Goal: Task Accomplishment & Management: Use online tool/utility

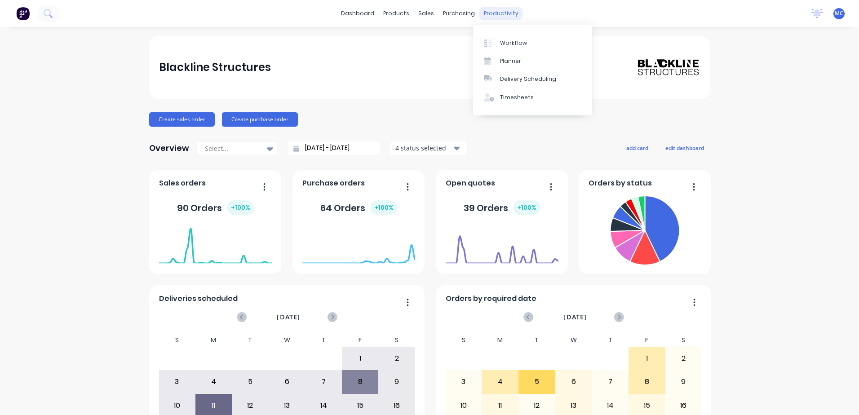
click at [486, 16] on div "productivity" at bounding box center [501, 13] width 44 height 13
click at [518, 42] on div "Workflow" at bounding box center [513, 43] width 27 height 8
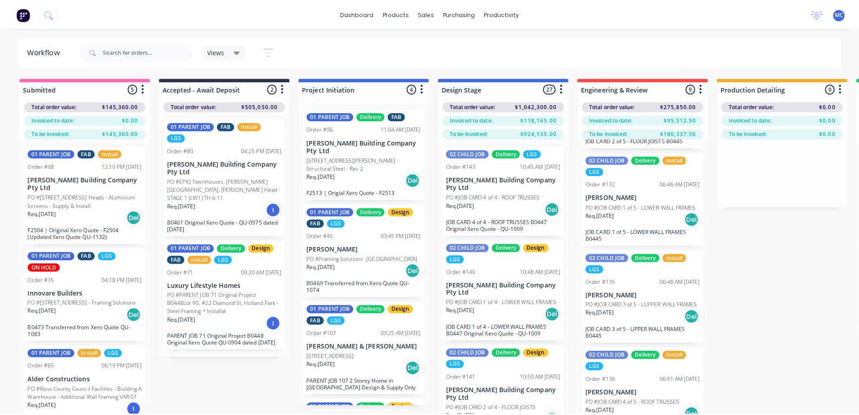
scroll to position [90, 0]
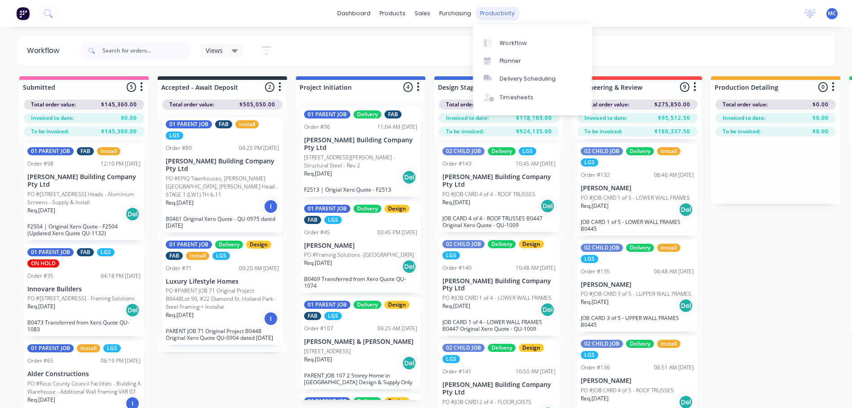
click at [491, 10] on div "productivity" at bounding box center [498, 13] width 44 height 13
click at [533, 54] on link "Planner" at bounding box center [532, 61] width 119 height 18
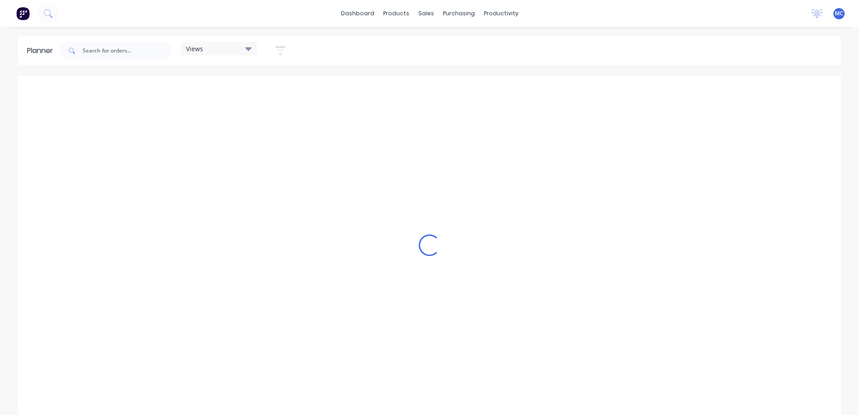
scroll to position [0, 634]
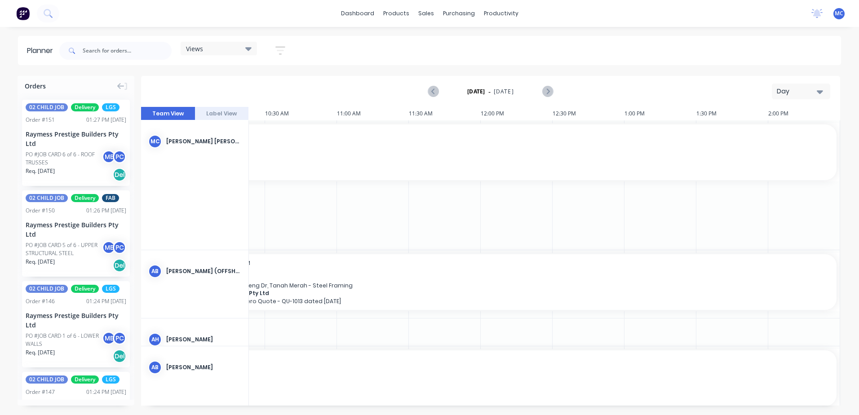
click at [798, 93] on div "Day" at bounding box center [796, 91] width 41 height 9
click at [791, 139] on div "Week" at bounding box center [784, 133] width 89 height 18
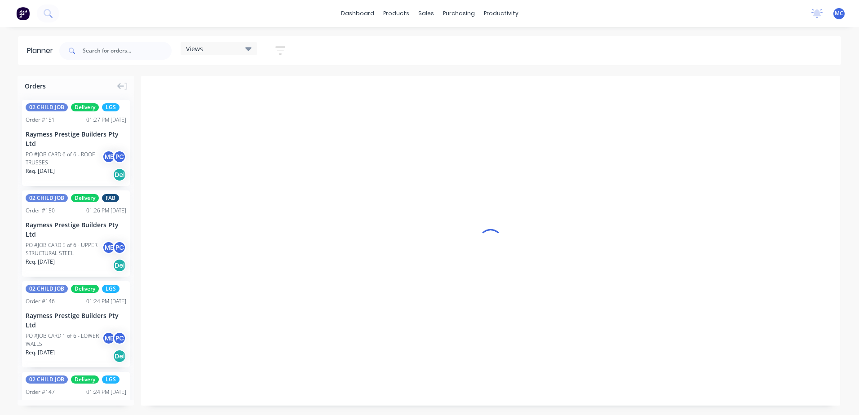
scroll to position [0, 0]
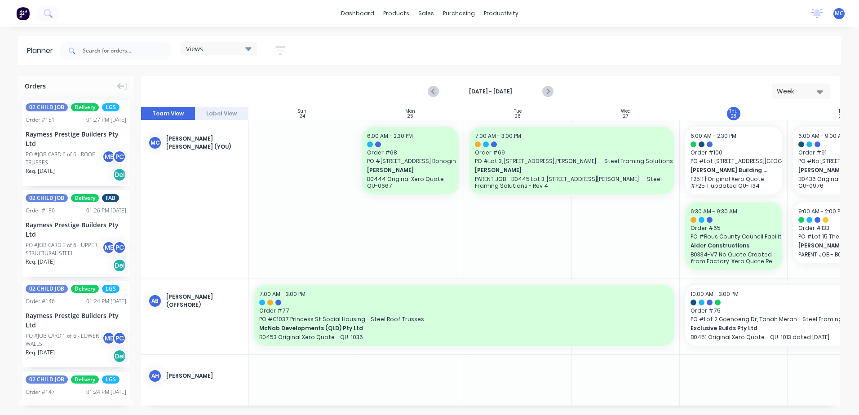
click at [538, 405] on div "Orders 02 CHILD JOB Delivery LGS Order # 151 01:27 PM [DATE] Raymess Prestige B…" at bounding box center [429, 245] width 859 height 339
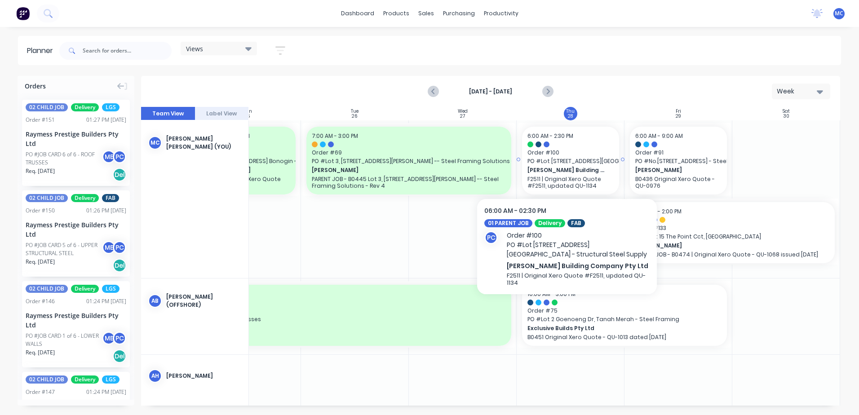
click at [559, 155] on span "Order # 100" at bounding box center [570, 153] width 86 height 8
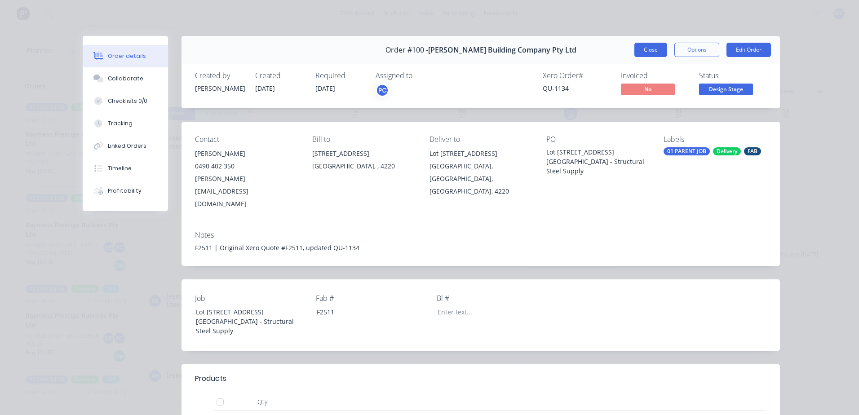
click at [652, 50] on button "Close" at bounding box center [650, 50] width 33 height 14
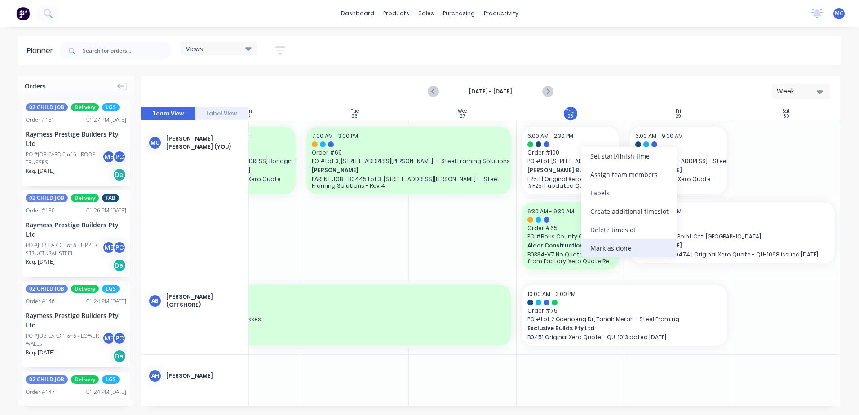
click at [633, 251] on div "Mark as done" at bounding box center [629, 248] width 96 height 18
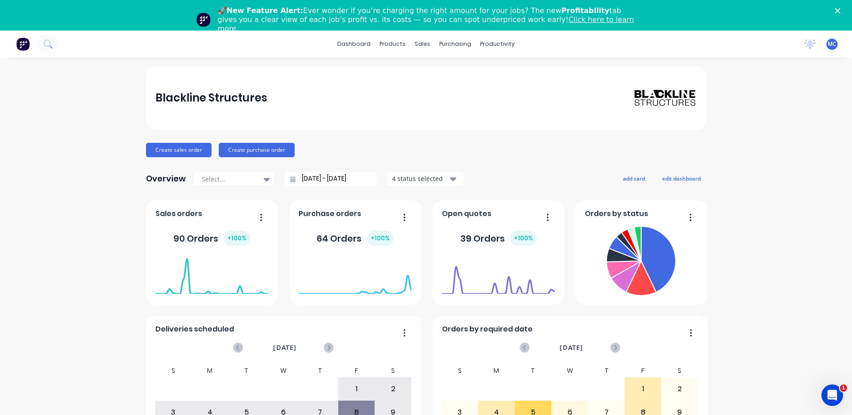
click at [840, 12] on icon "Close" at bounding box center [837, 10] width 5 height 5
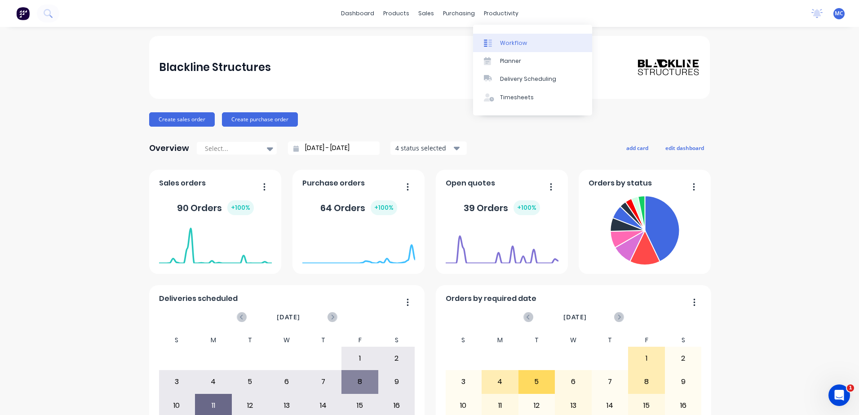
click at [500, 46] on div "Workflow" at bounding box center [513, 43] width 27 height 8
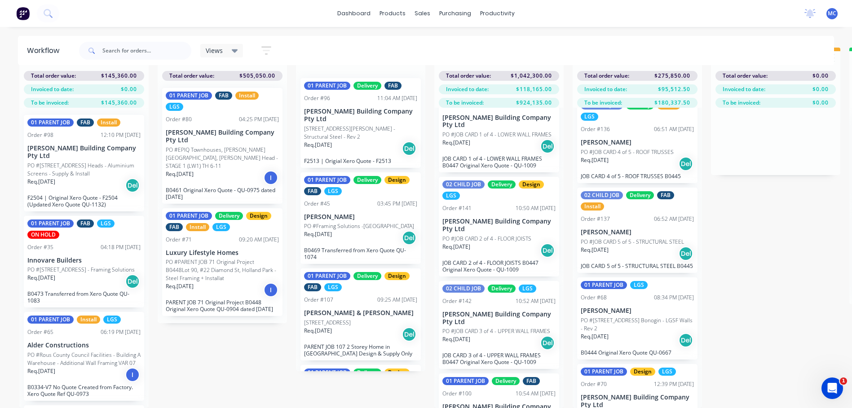
scroll to position [539, 0]
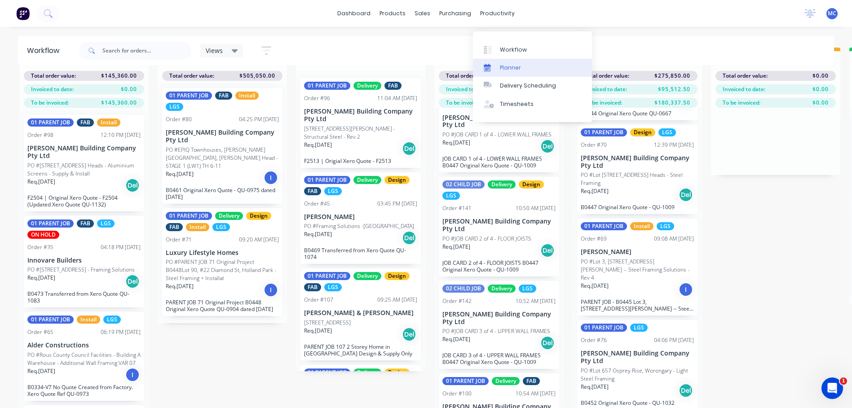
click at [530, 62] on link "Planner" at bounding box center [532, 68] width 119 height 18
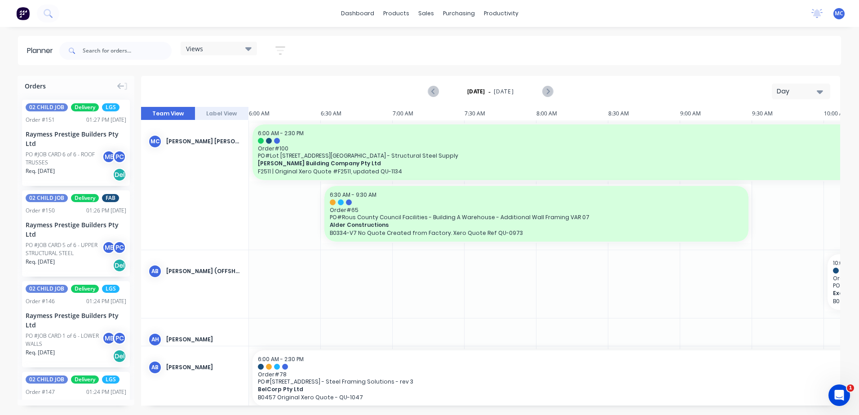
scroll to position [0, 634]
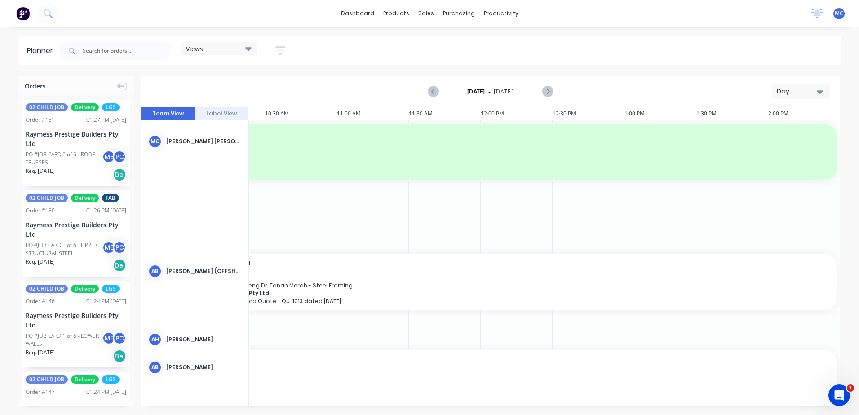
click at [815, 98] on div "Thursday - 28/08/25 Day" at bounding box center [490, 91] width 697 height 29
click at [813, 89] on div "Day" at bounding box center [796, 91] width 41 height 9
click at [810, 127] on div "Week" at bounding box center [784, 133] width 89 height 18
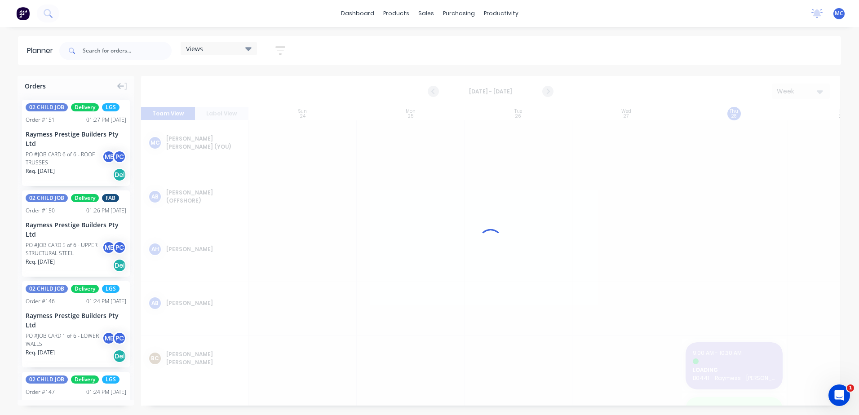
scroll to position [0, 0]
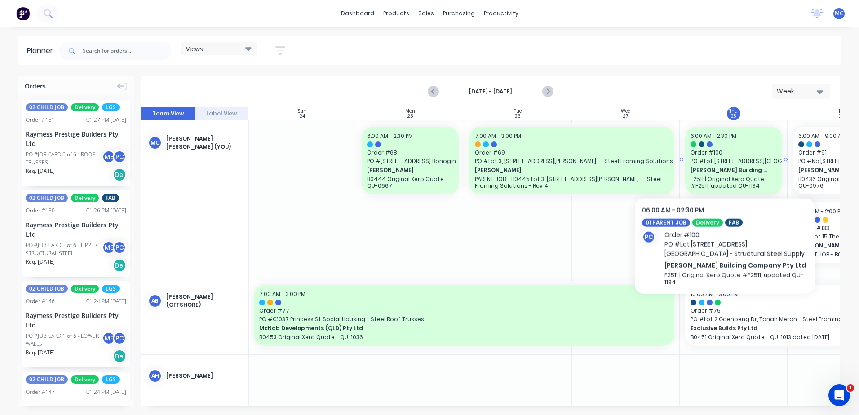
click at [724, 162] on span "PO # Lot 1002 Cowell Drive, Burleigh Heads - Structural Steel Supply" at bounding box center [733, 161] width 86 height 8
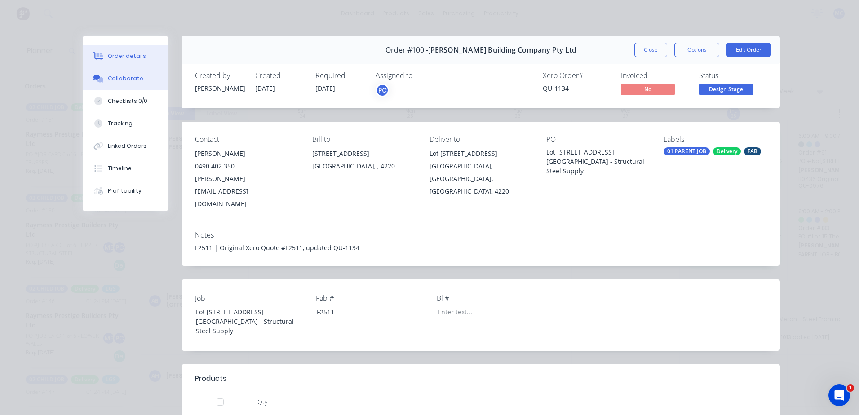
click at [102, 81] on button "Collaborate" at bounding box center [125, 78] width 85 height 22
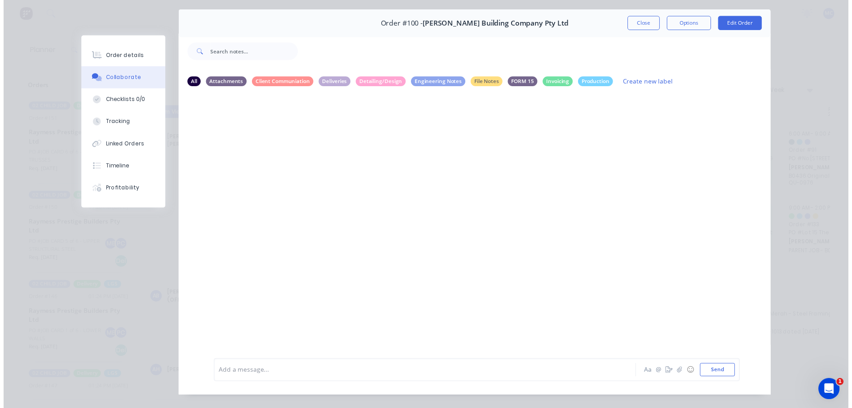
scroll to position [41, 0]
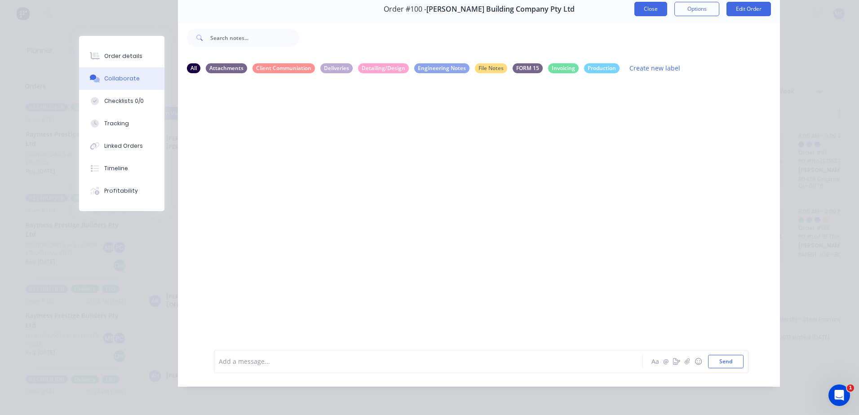
click at [646, 13] on button "Close" at bounding box center [650, 9] width 33 height 14
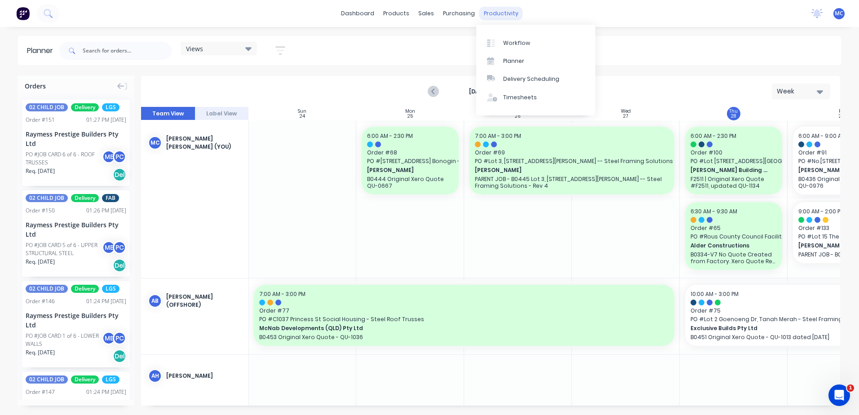
click at [486, 8] on div "productivity" at bounding box center [501, 13] width 44 height 13
click at [499, 37] on link "Workflow" at bounding box center [535, 43] width 119 height 18
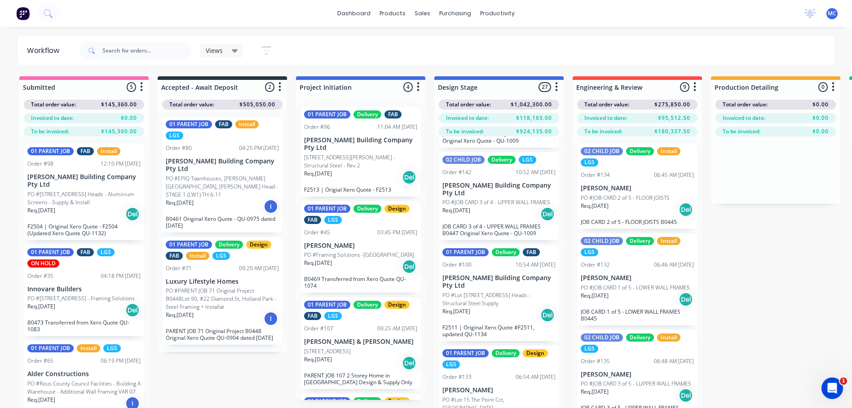
scroll to position [314, 0]
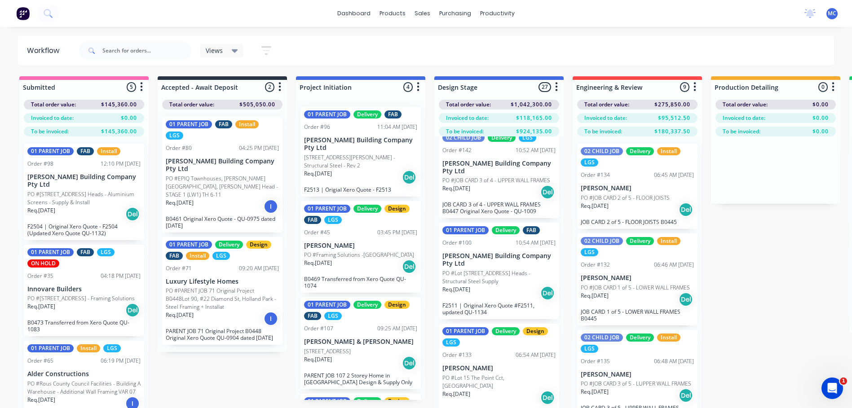
click at [495, 283] on p "PO #Lot [STREET_ADDRESS] Heads - Structural Steel Supply" at bounding box center [498, 277] width 113 height 16
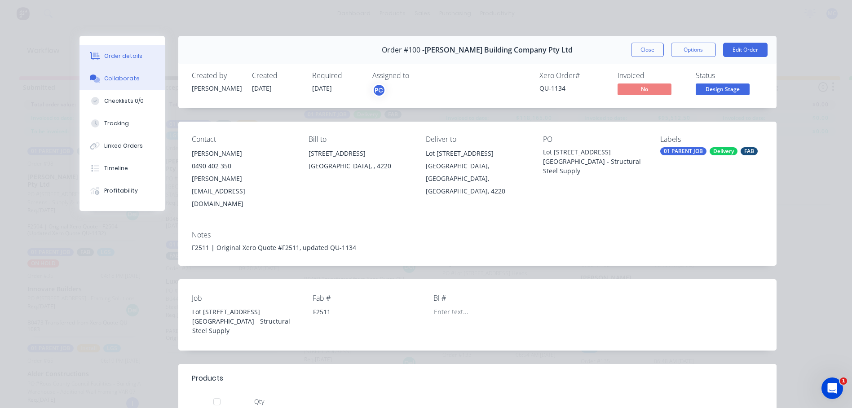
click at [104, 81] on div "Collaborate" at bounding box center [121, 79] width 35 height 8
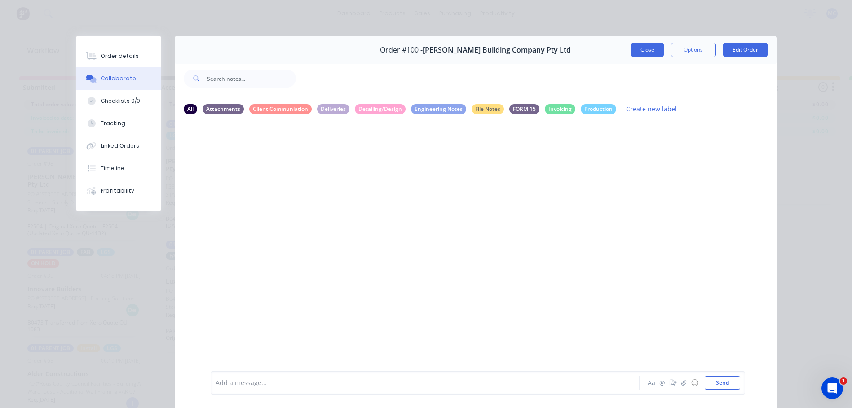
click at [639, 48] on button "Close" at bounding box center [647, 50] width 33 height 14
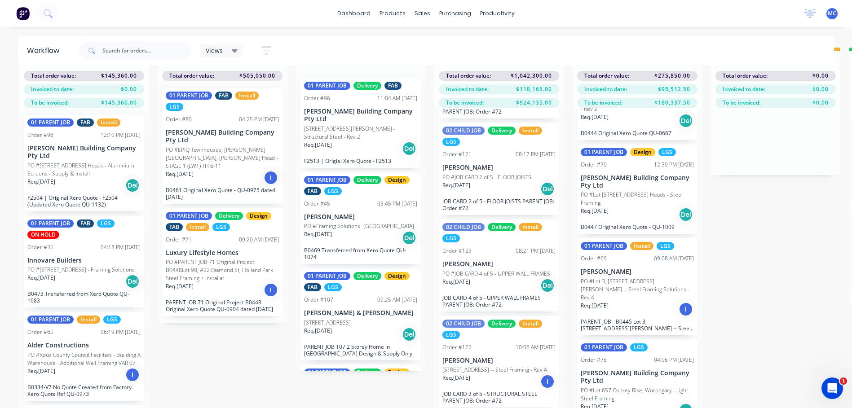
scroll to position [503, 0]
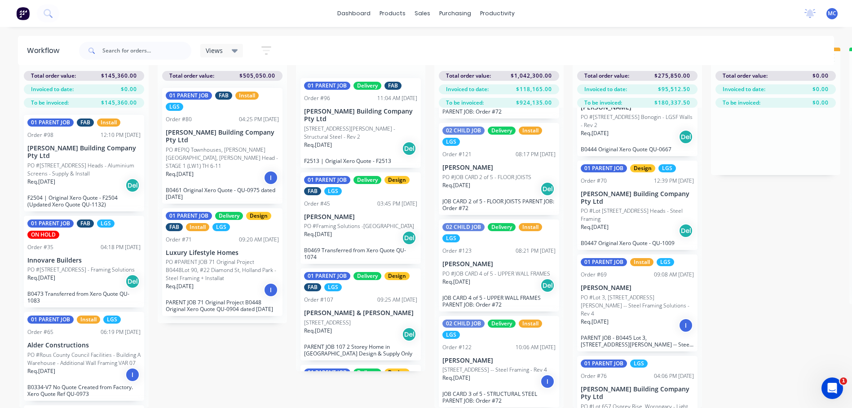
click at [647, 237] on div "Req. 15/08/25 Del" at bounding box center [637, 230] width 113 height 15
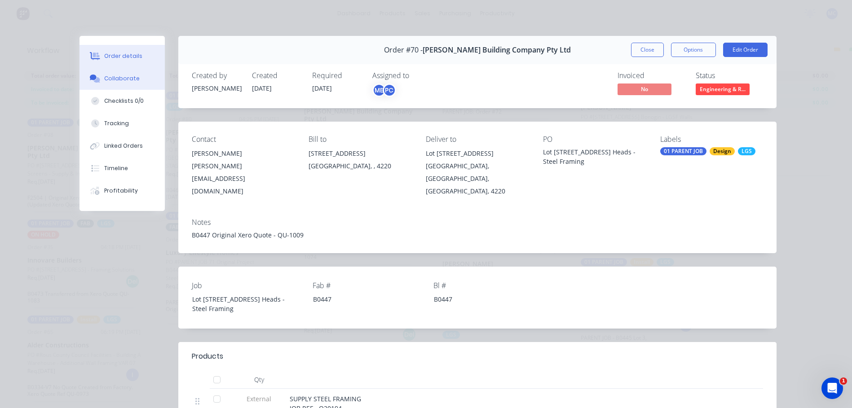
click at [95, 83] on button "Collaborate" at bounding box center [121, 78] width 85 height 22
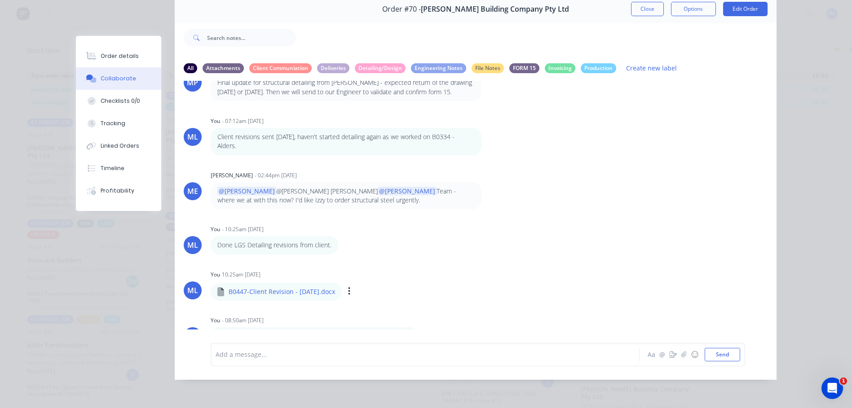
scroll to position [48, 0]
click at [354, 352] on div at bounding box center [412, 354] width 393 height 9
drag, startPoint x: 291, startPoint y: 355, endPoint x: 228, endPoint y: 361, distance: 63.1
click at [228, 361] on div "Done updatinhg drawings" at bounding box center [412, 354] width 393 height 13
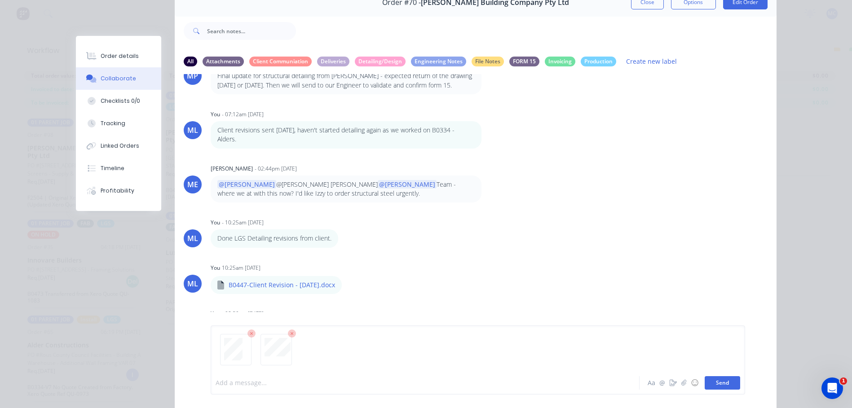
click at [708, 384] on button "Send" at bounding box center [722, 382] width 35 height 13
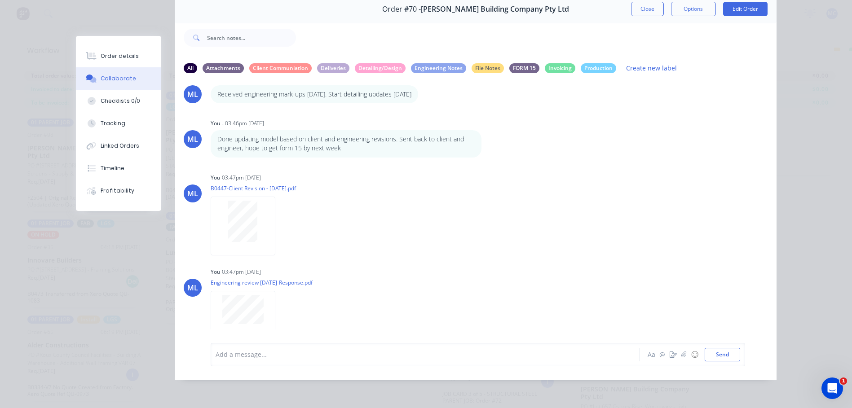
scroll to position [348, 0]
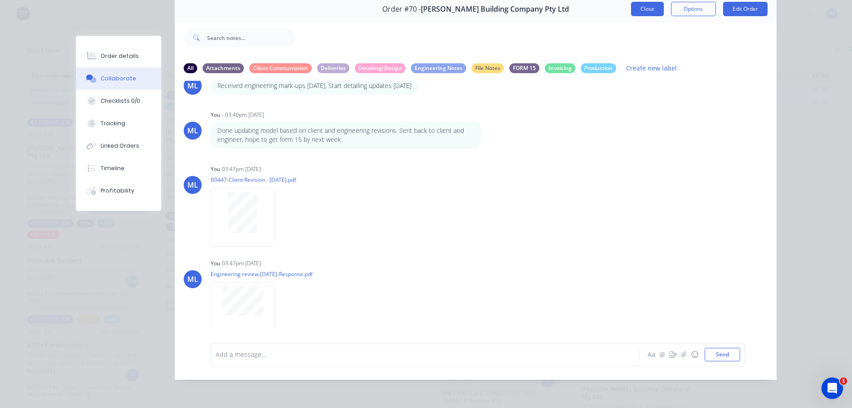
click at [651, 3] on button "Close" at bounding box center [647, 9] width 33 height 14
